Goal: Find specific page/section: Find specific page/section

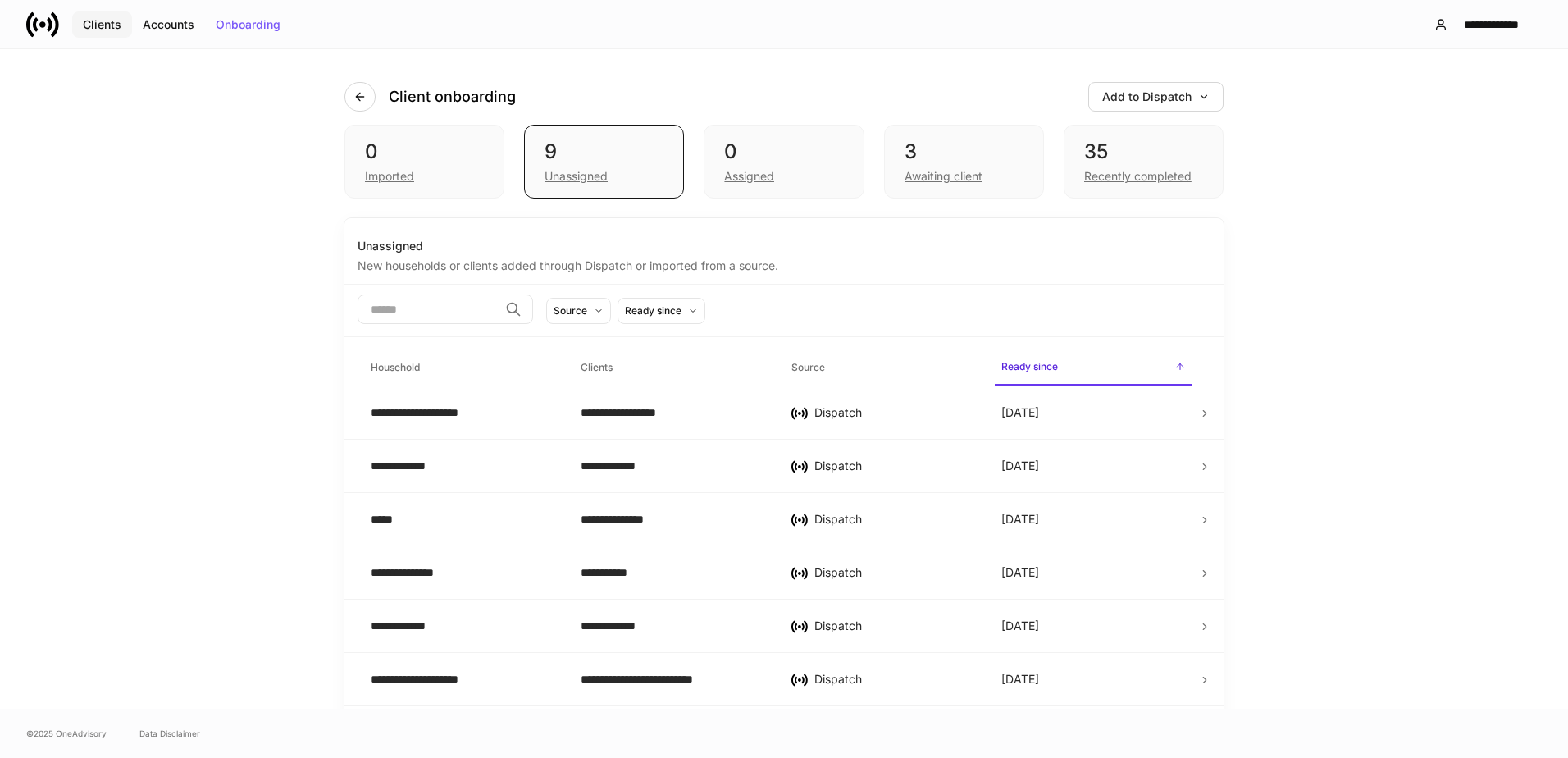
click at [91, 22] on div "Clients" at bounding box center [102, 25] width 38 height 11
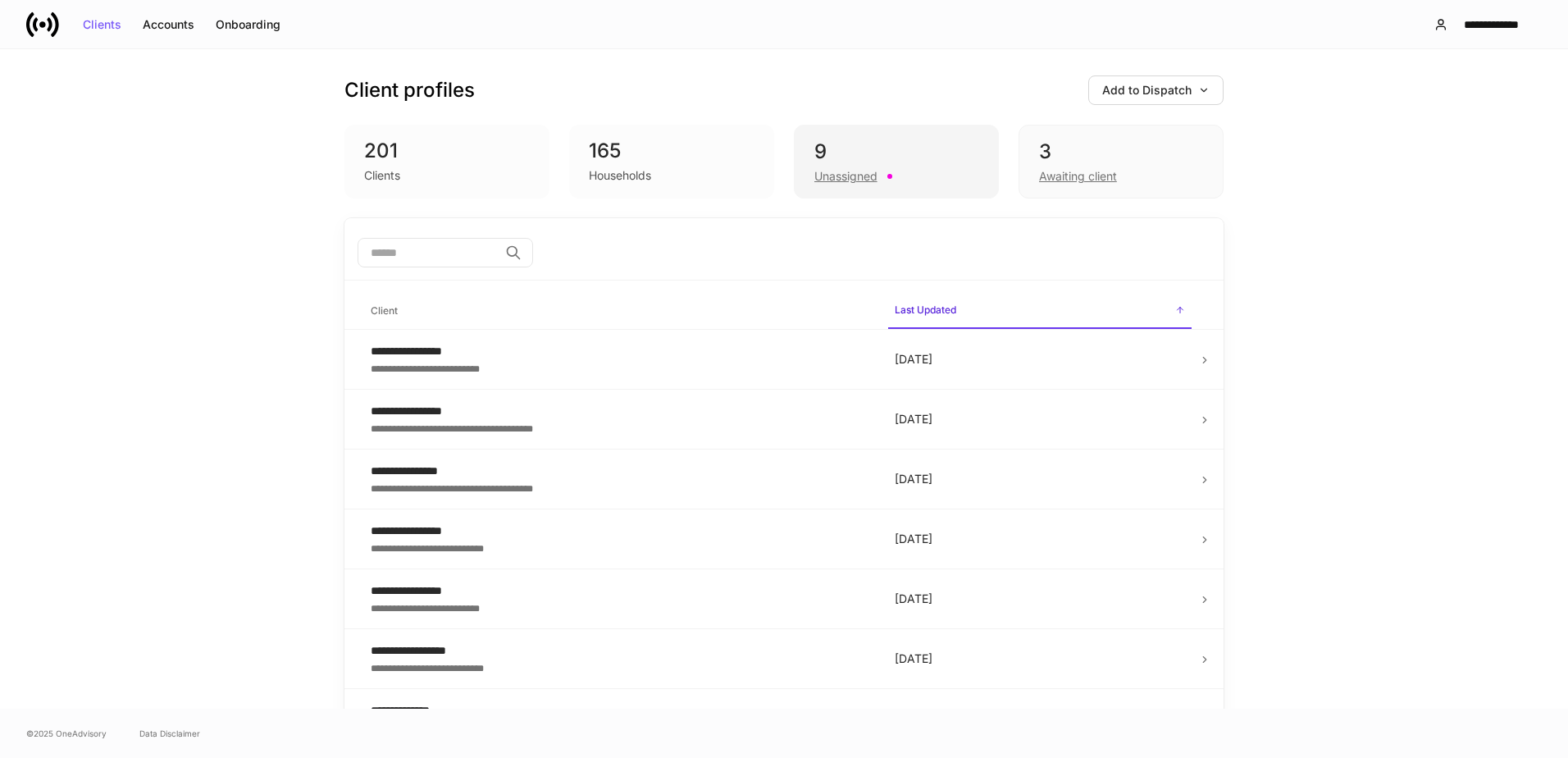
click at [846, 155] on div "9" at bounding box center [897, 152] width 164 height 27
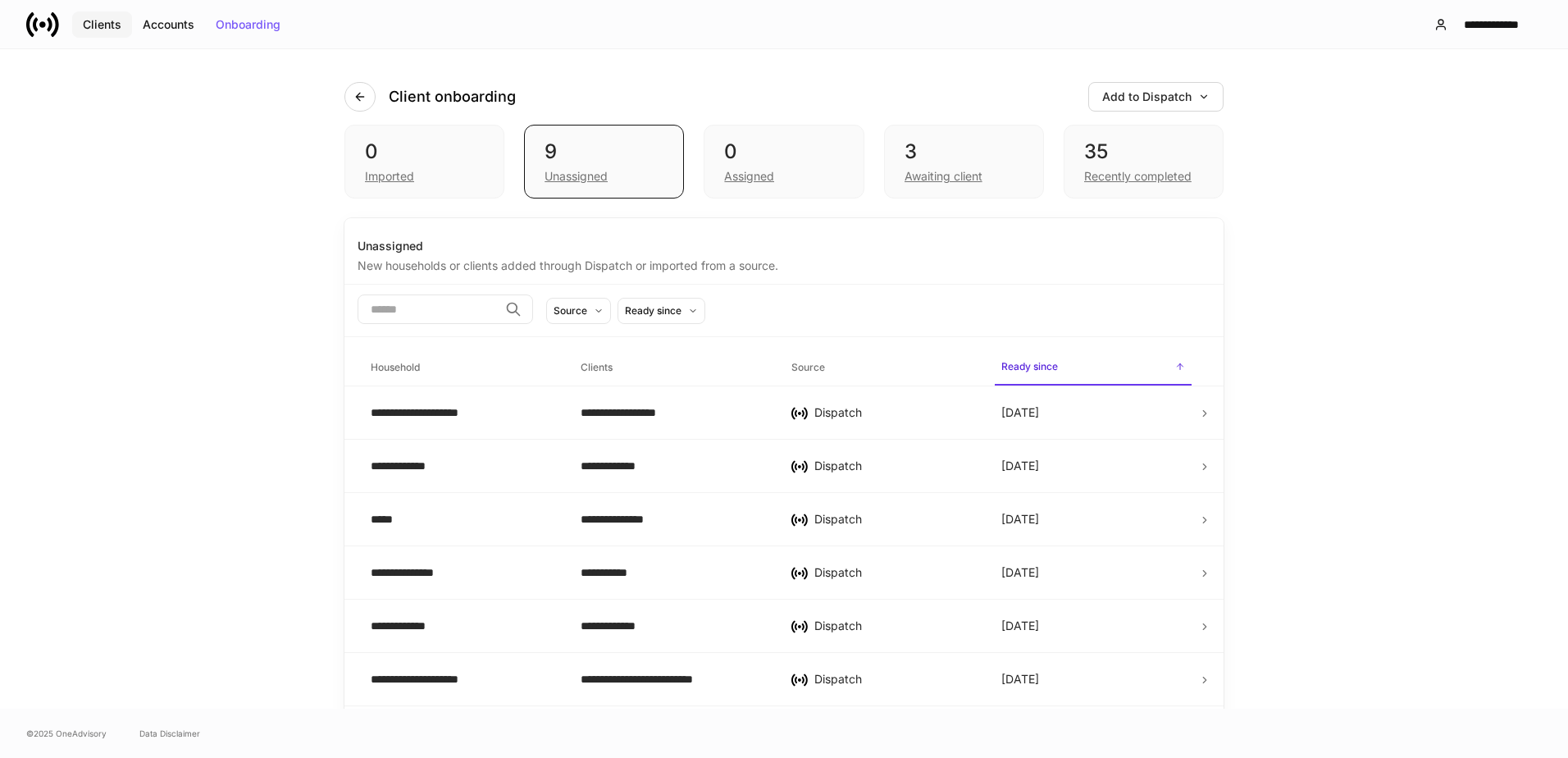
click at [103, 20] on div "Clients" at bounding box center [102, 25] width 38 height 11
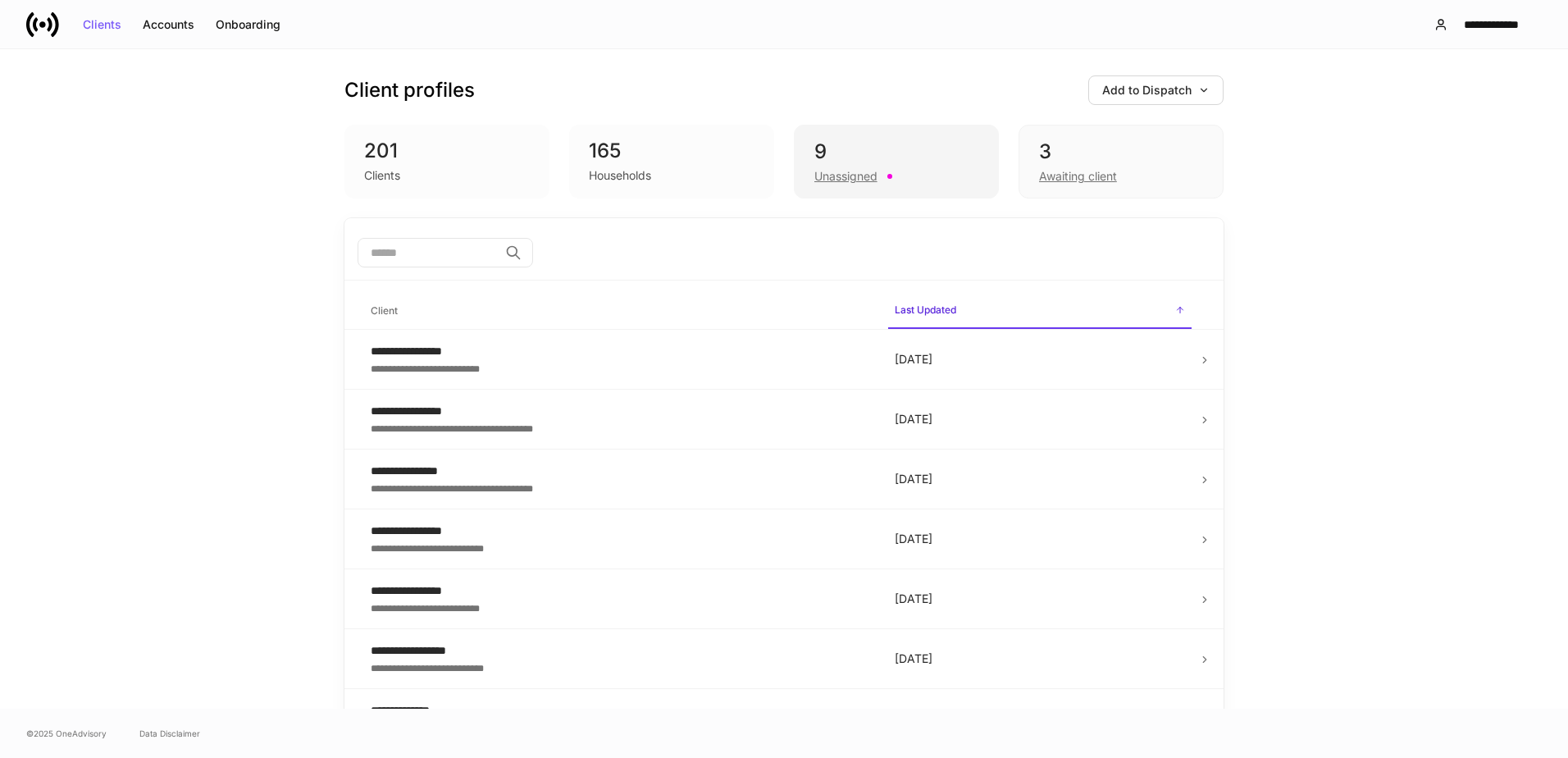
click at [889, 165] on div "Unassigned" at bounding box center [897, 175] width 164 height 20
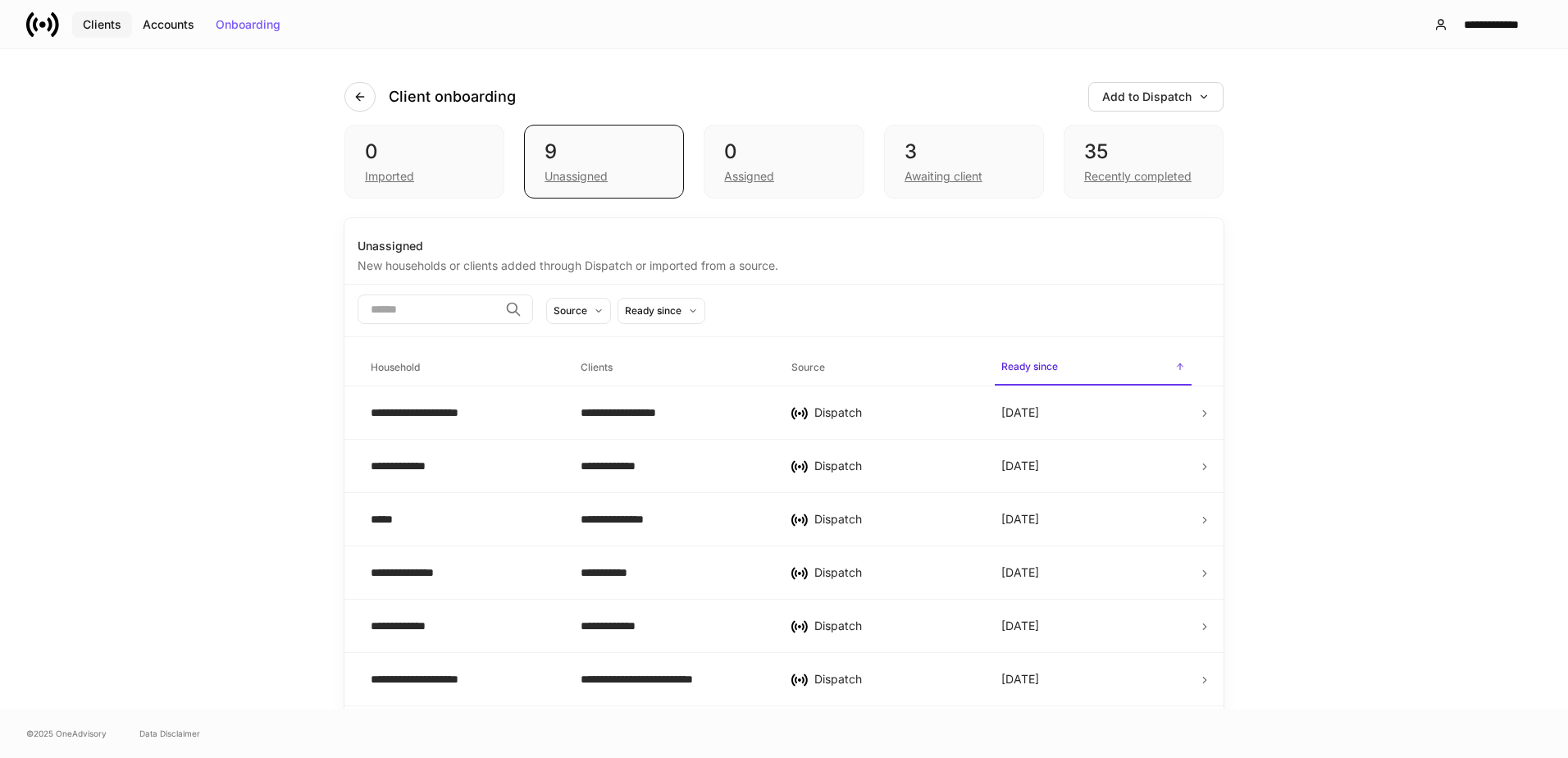
click at [96, 32] on button "Clients" at bounding box center [102, 25] width 60 height 27
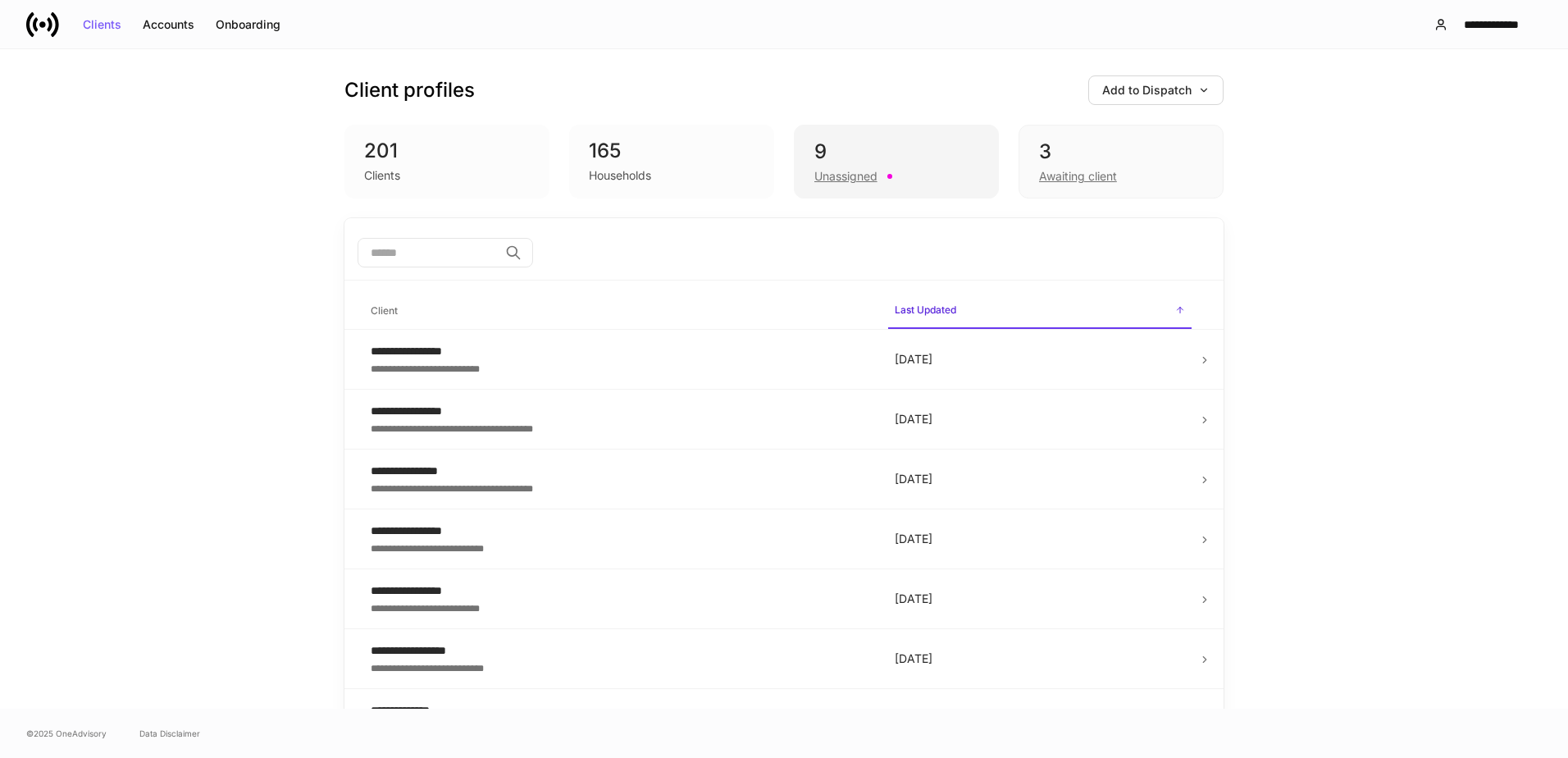
click at [875, 148] on div "9" at bounding box center [897, 152] width 164 height 27
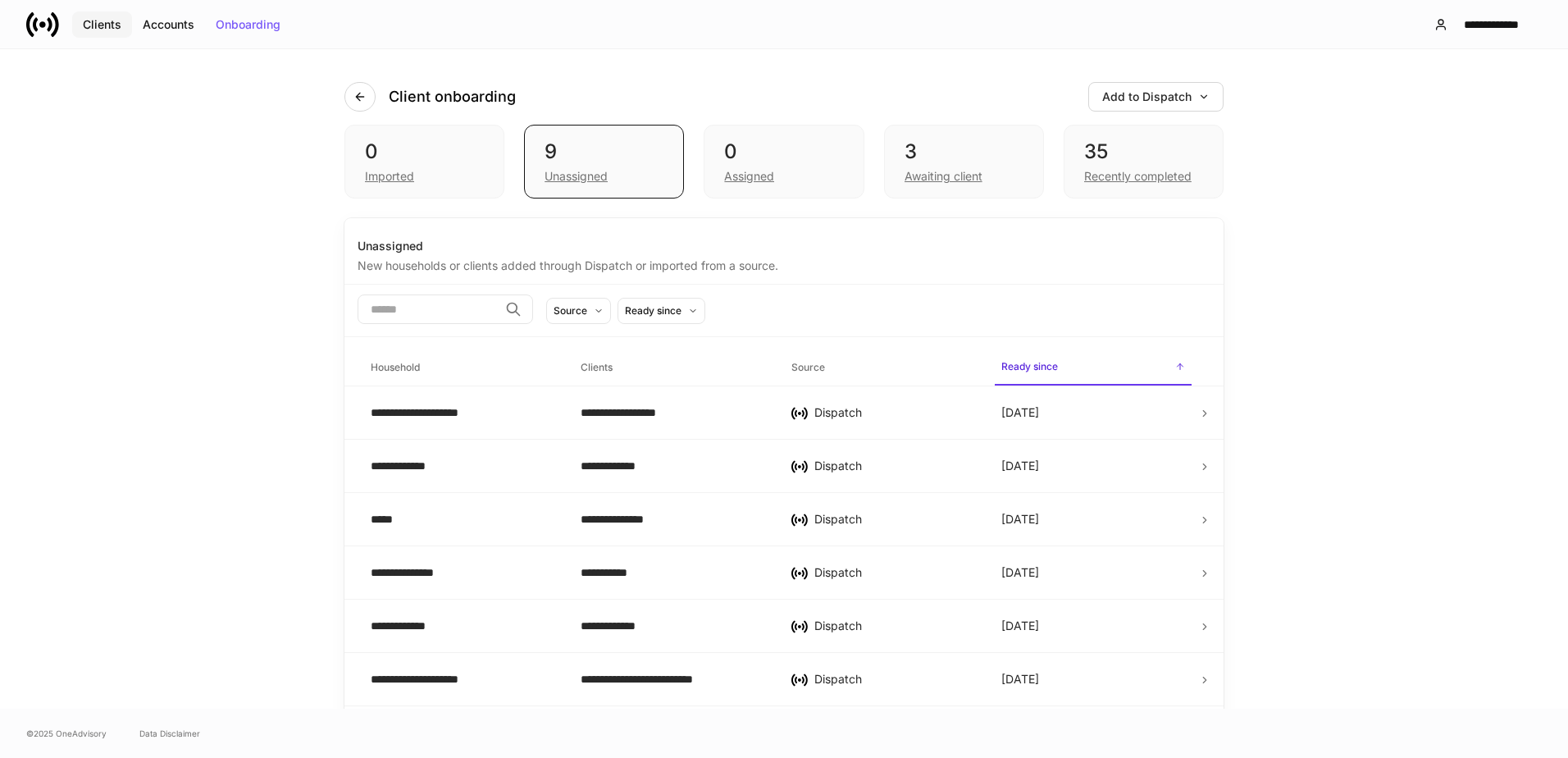
click at [112, 32] on button "Clients" at bounding box center [102, 25] width 60 height 27
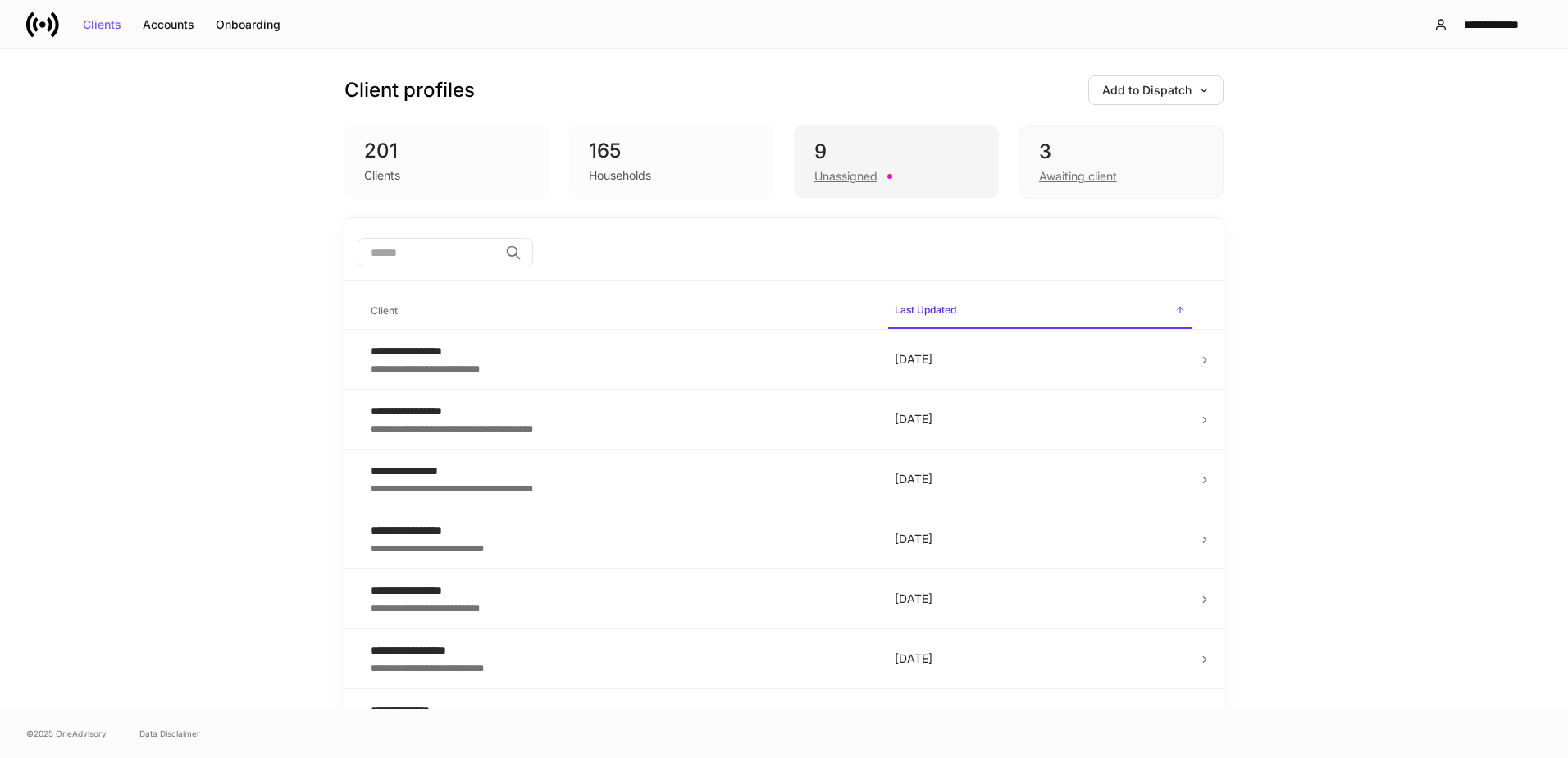
click at [829, 145] on div "9" at bounding box center [897, 152] width 164 height 27
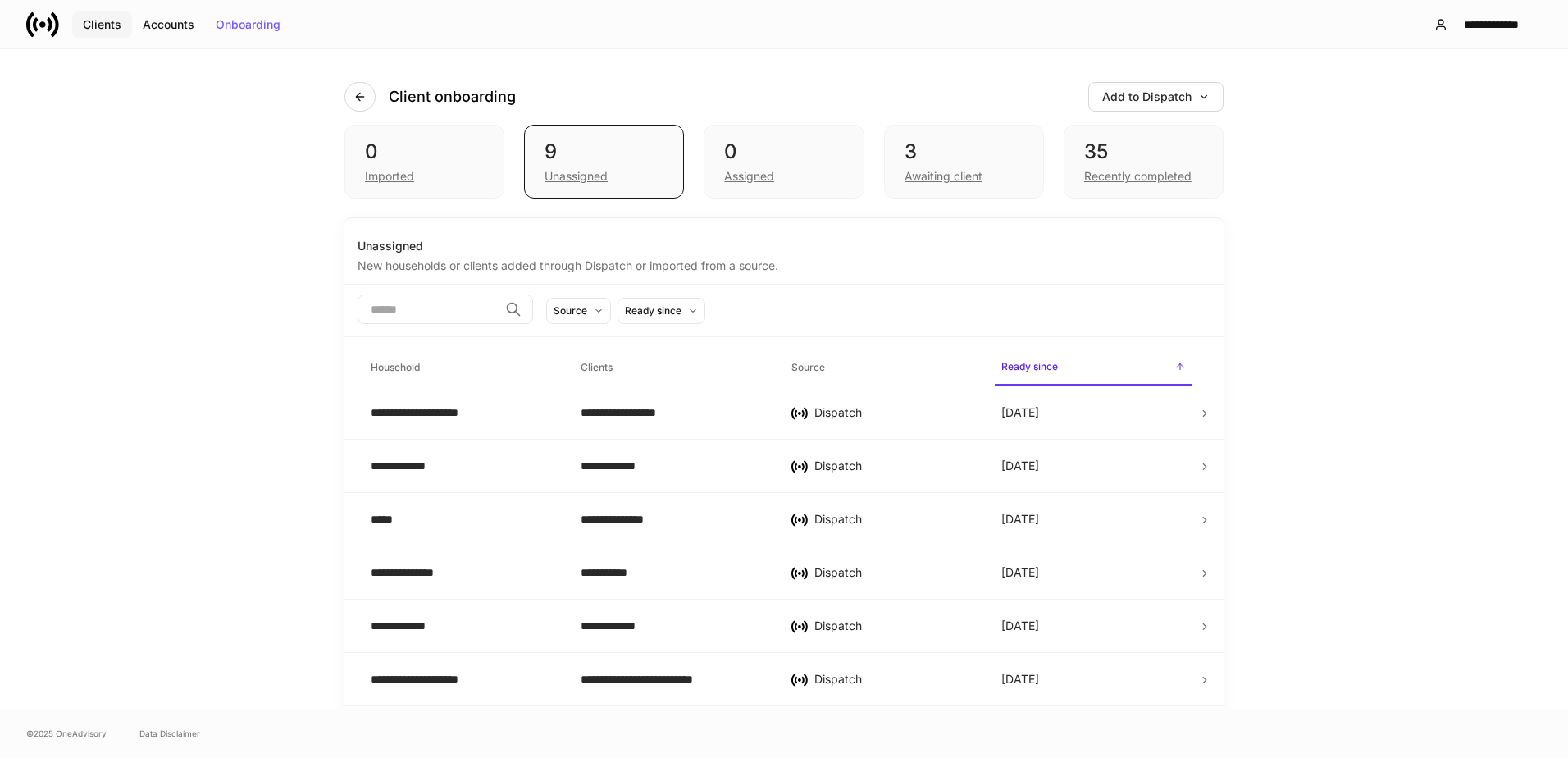
click at [106, 28] on div "Clients" at bounding box center [102, 25] width 38 height 11
